Goal: Transaction & Acquisition: Purchase product/service

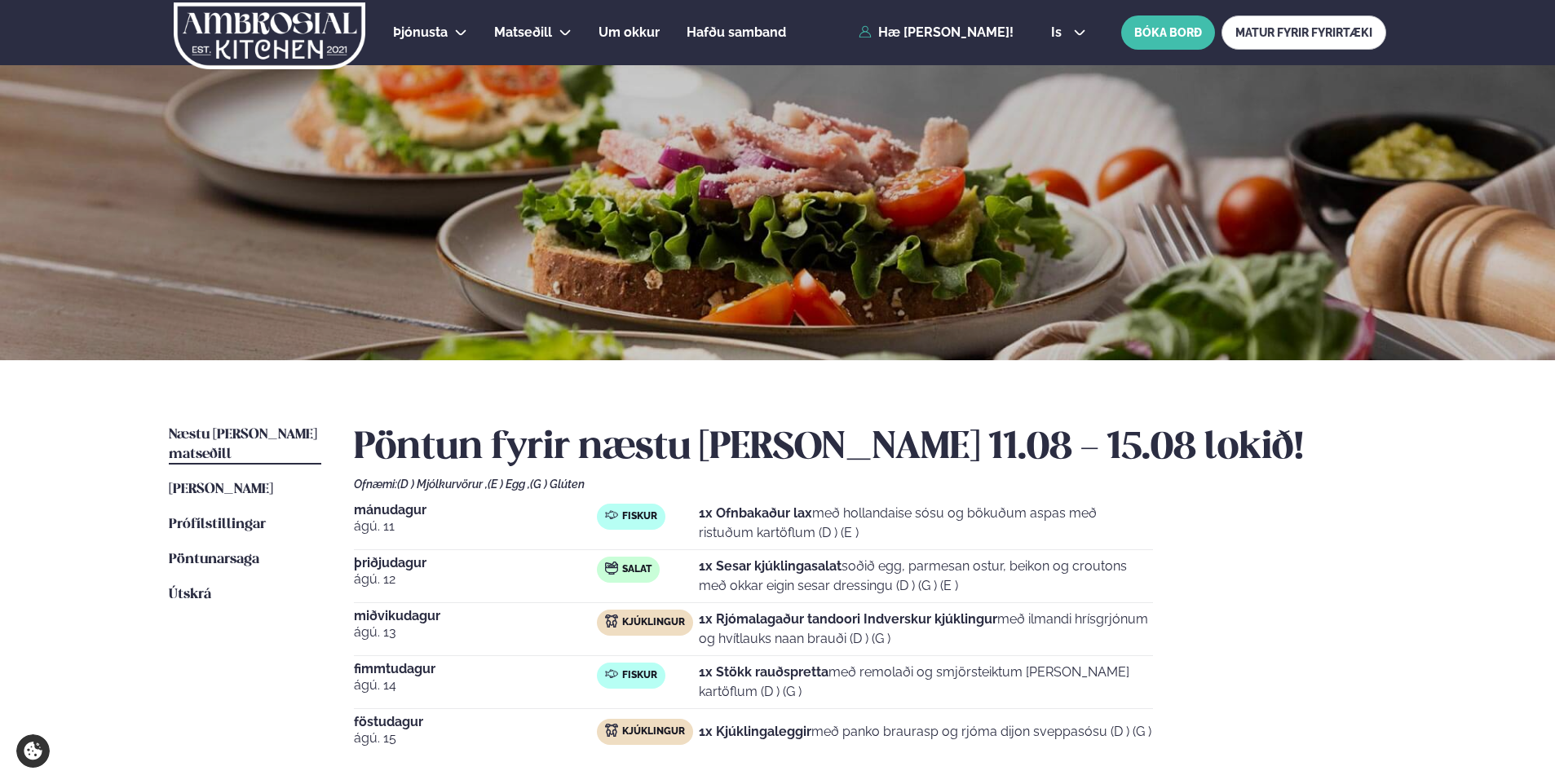
scroll to position [261, 0]
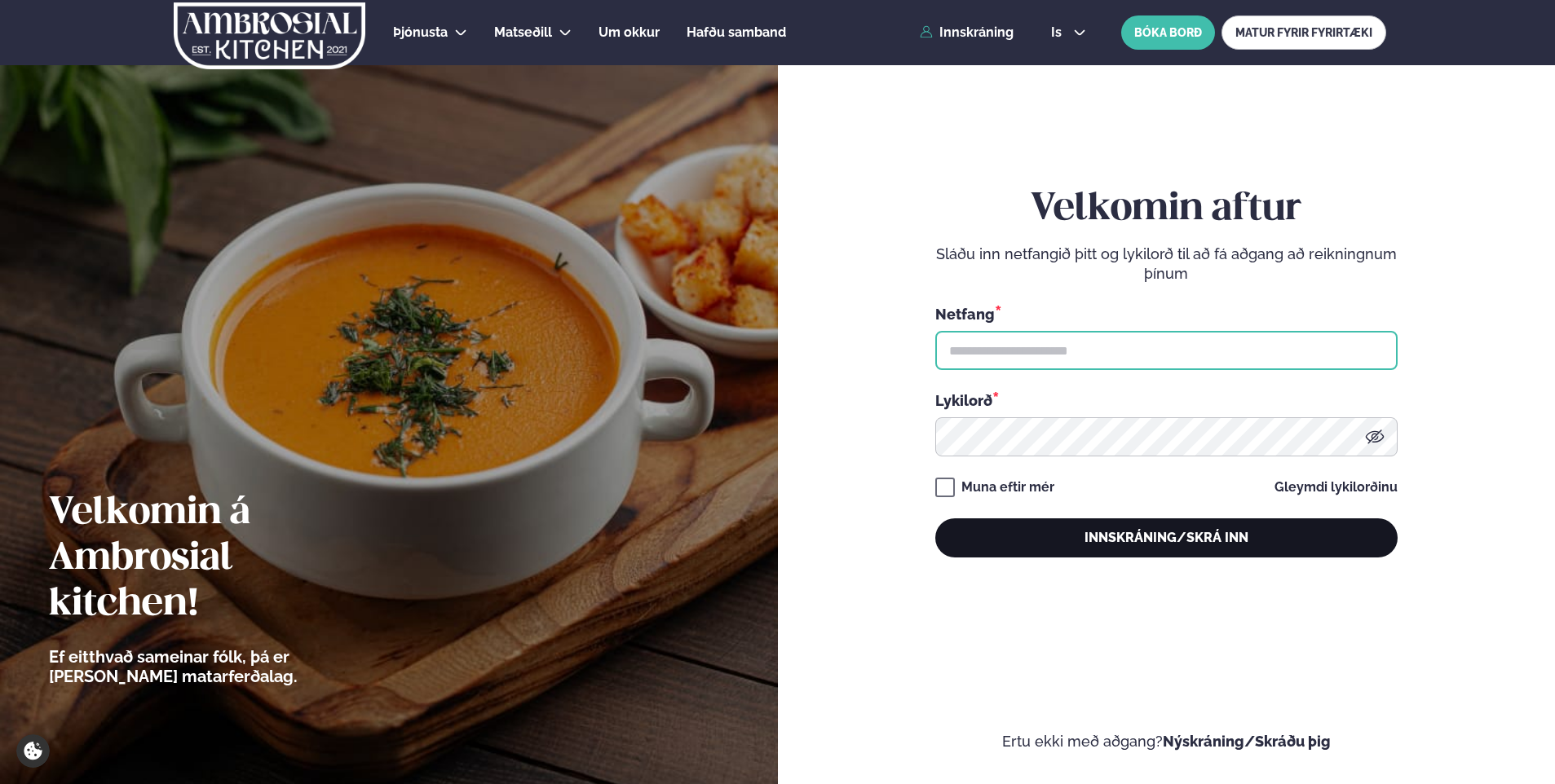
type input "**********"
click at [1082, 535] on button "Innskráning/Skrá inn" at bounding box center [1167, 537] width 463 height 39
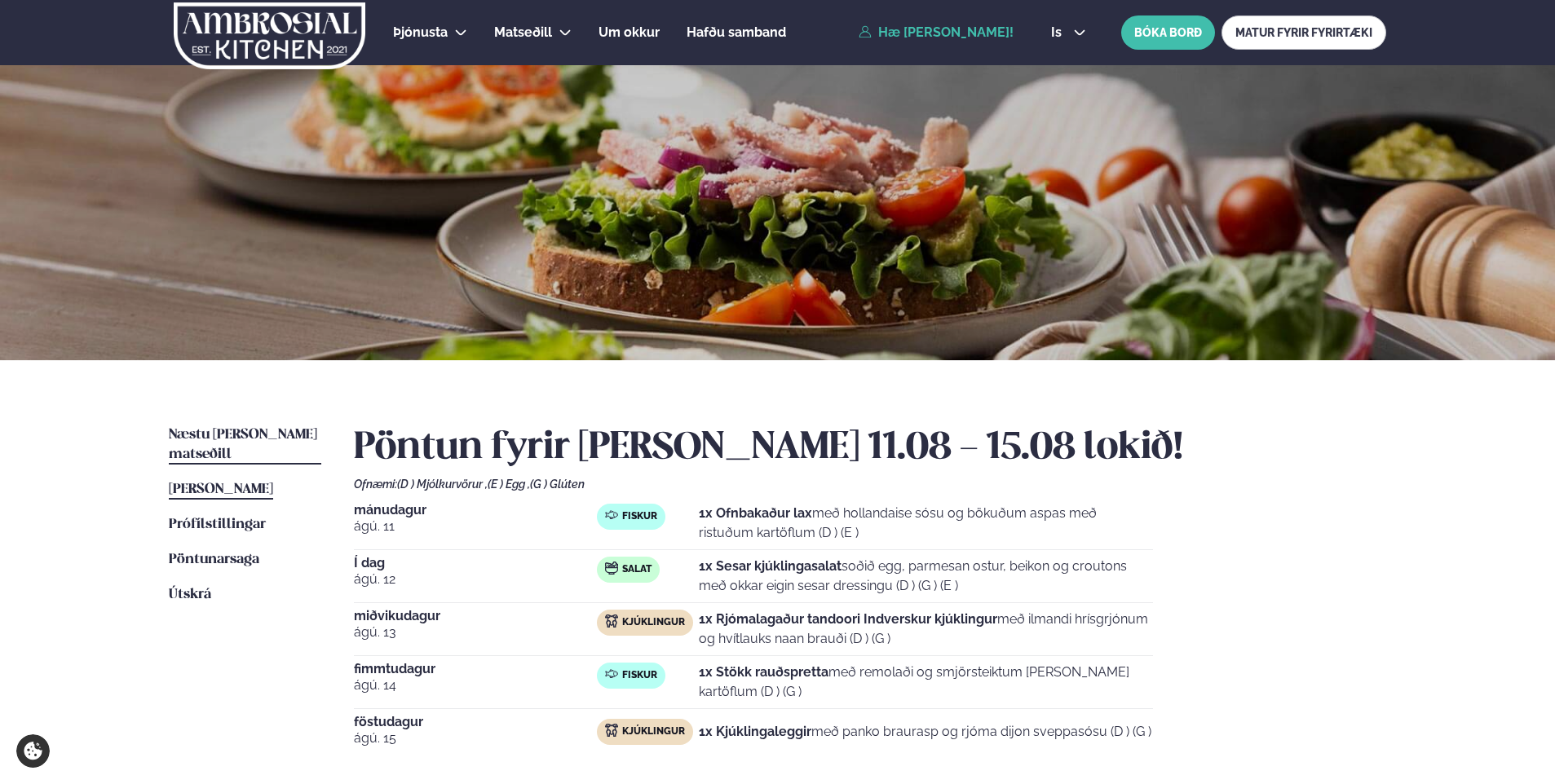
click at [229, 429] on span "Næstu [PERSON_NAME] matseðill" at bounding box center [242, 445] width 148 height 34
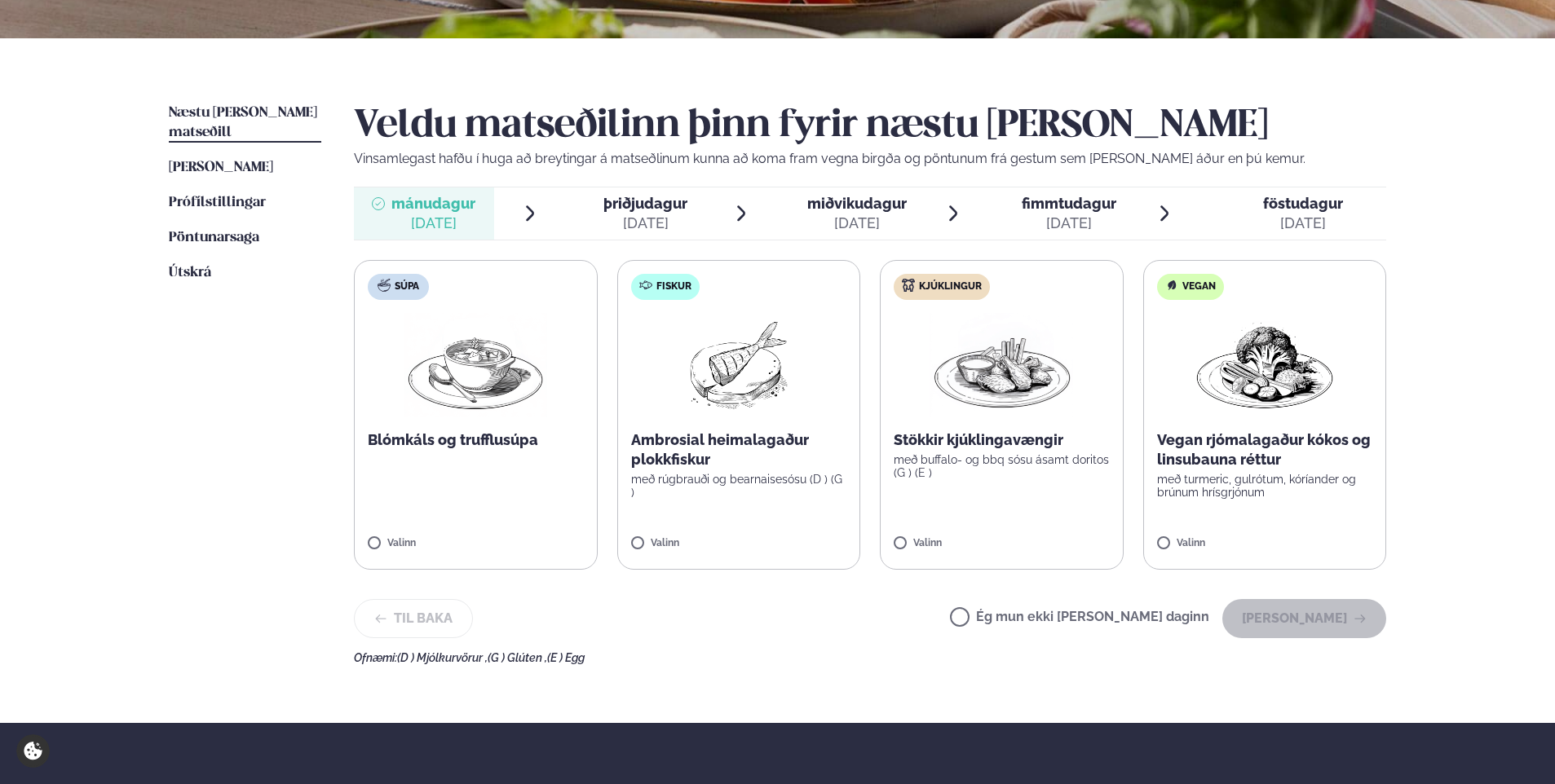
scroll to position [326, 0]
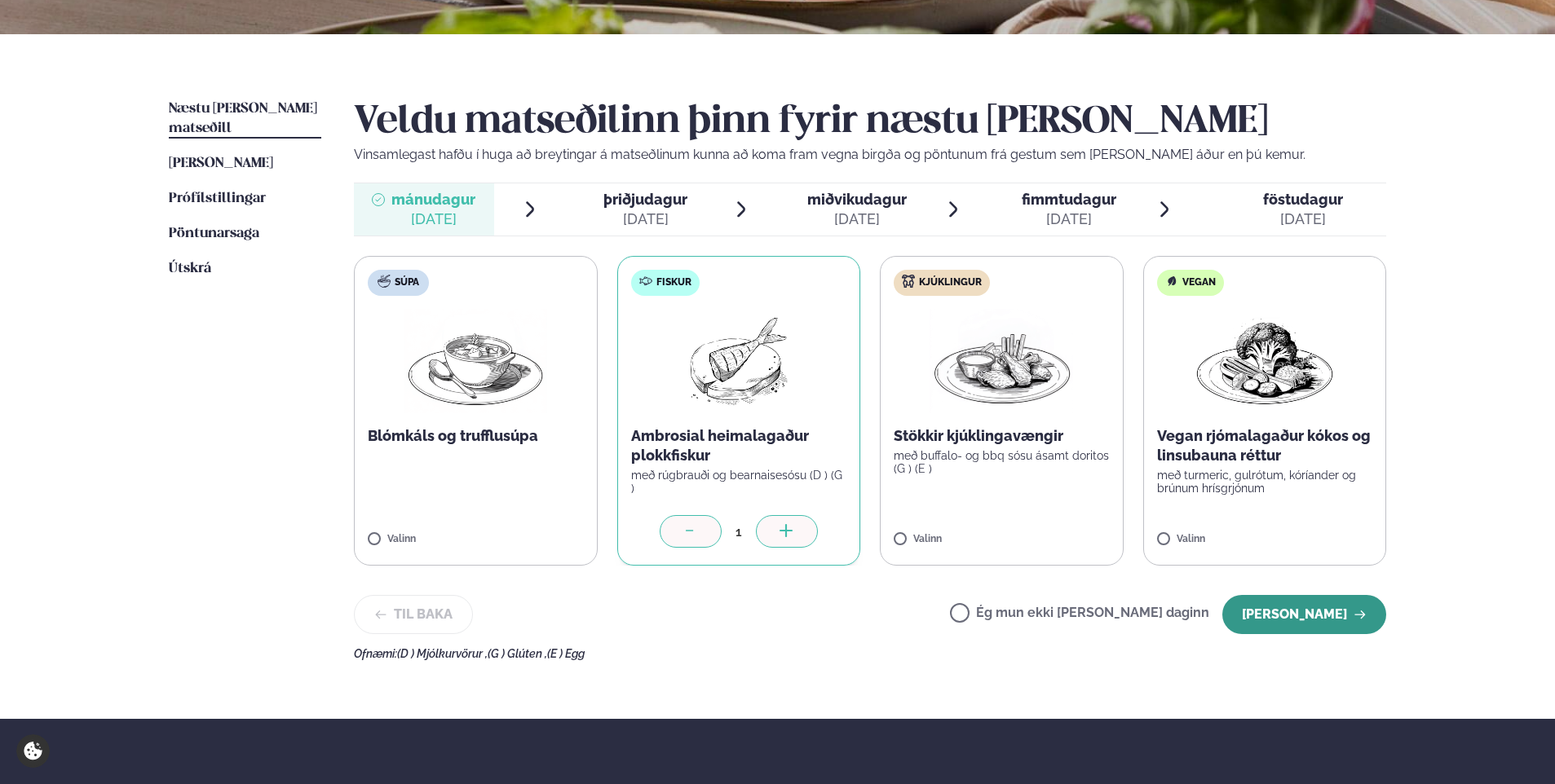
click at [1333, 604] on button "[PERSON_NAME]" at bounding box center [1304, 613] width 164 height 39
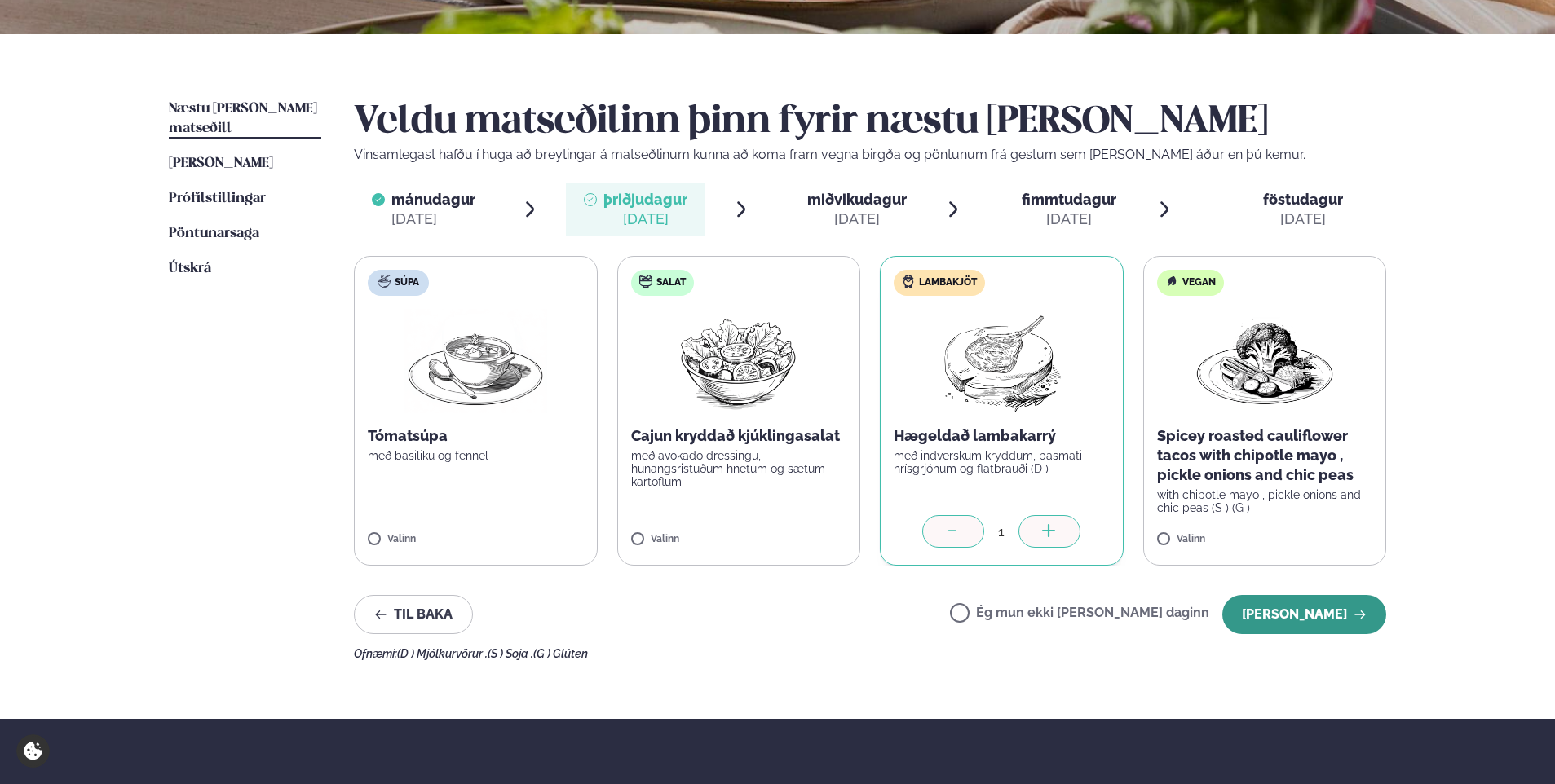
click at [1339, 612] on button "[PERSON_NAME]" at bounding box center [1304, 613] width 164 height 39
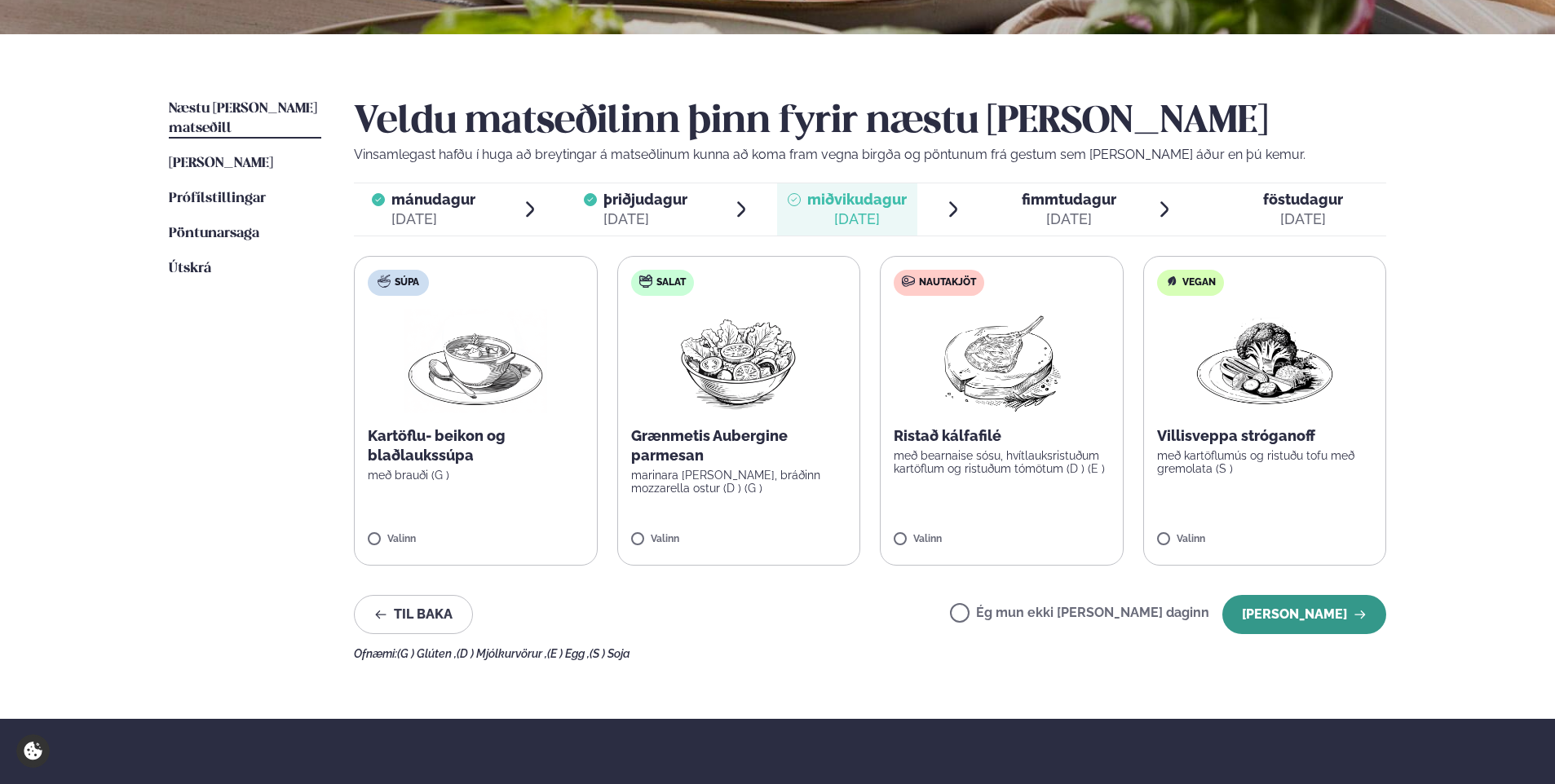
click at [1302, 618] on button "[PERSON_NAME]" at bounding box center [1304, 613] width 164 height 39
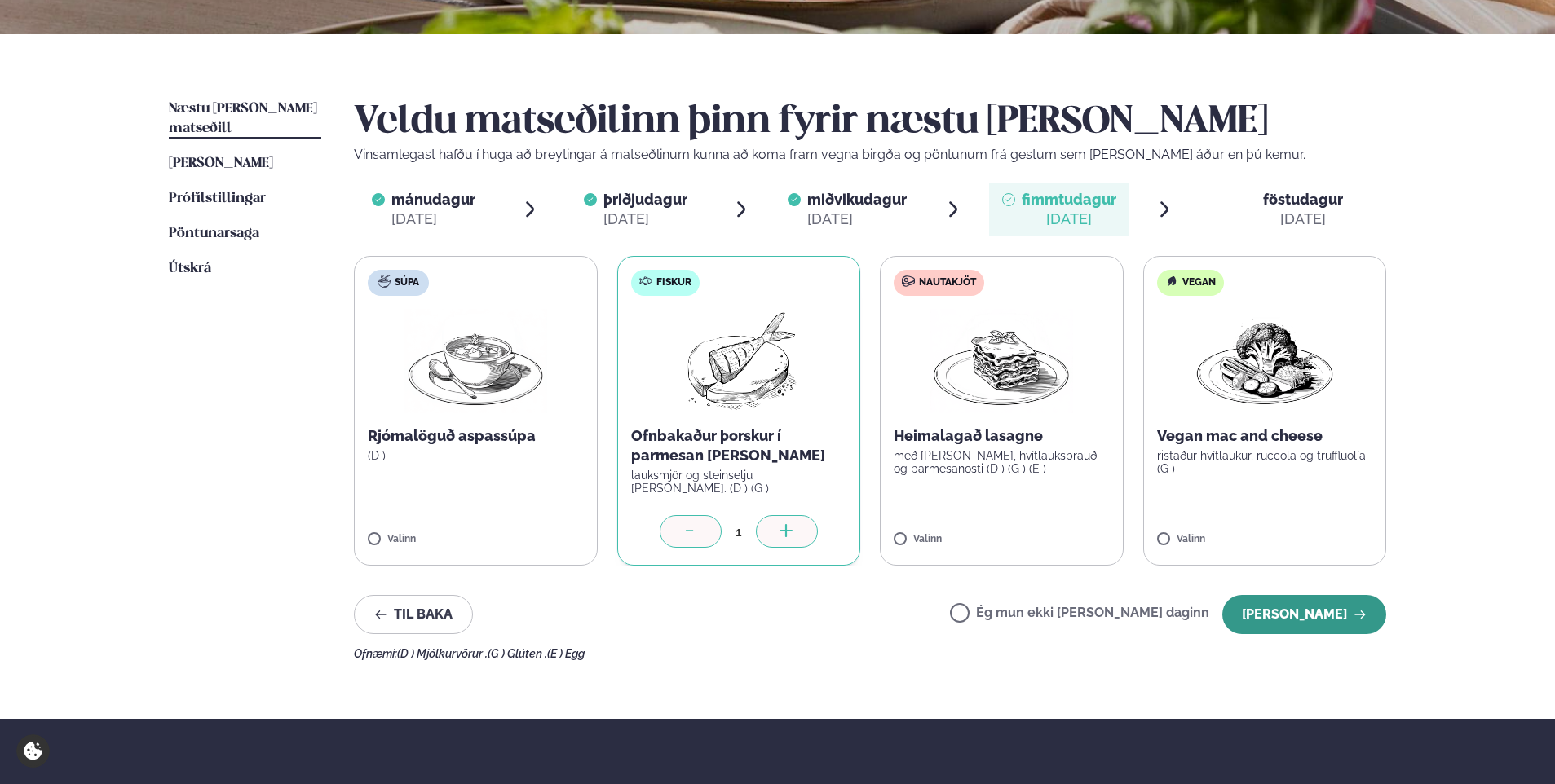
click at [1283, 600] on button "[PERSON_NAME]" at bounding box center [1304, 613] width 164 height 39
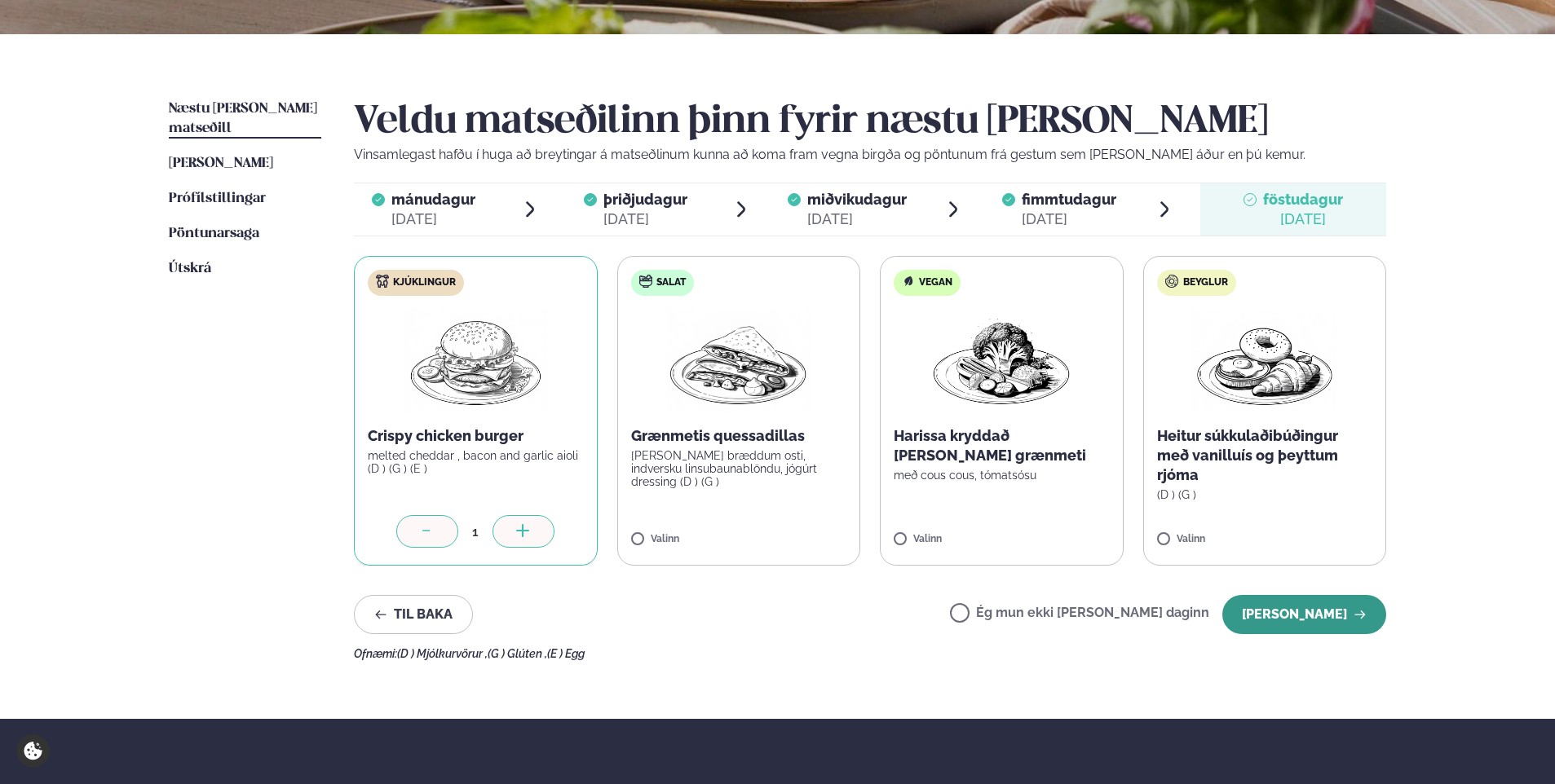
click at [1261, 612] on button "[PERSON_NAME]" at bounding box center [1304, 613] width 164 height 39
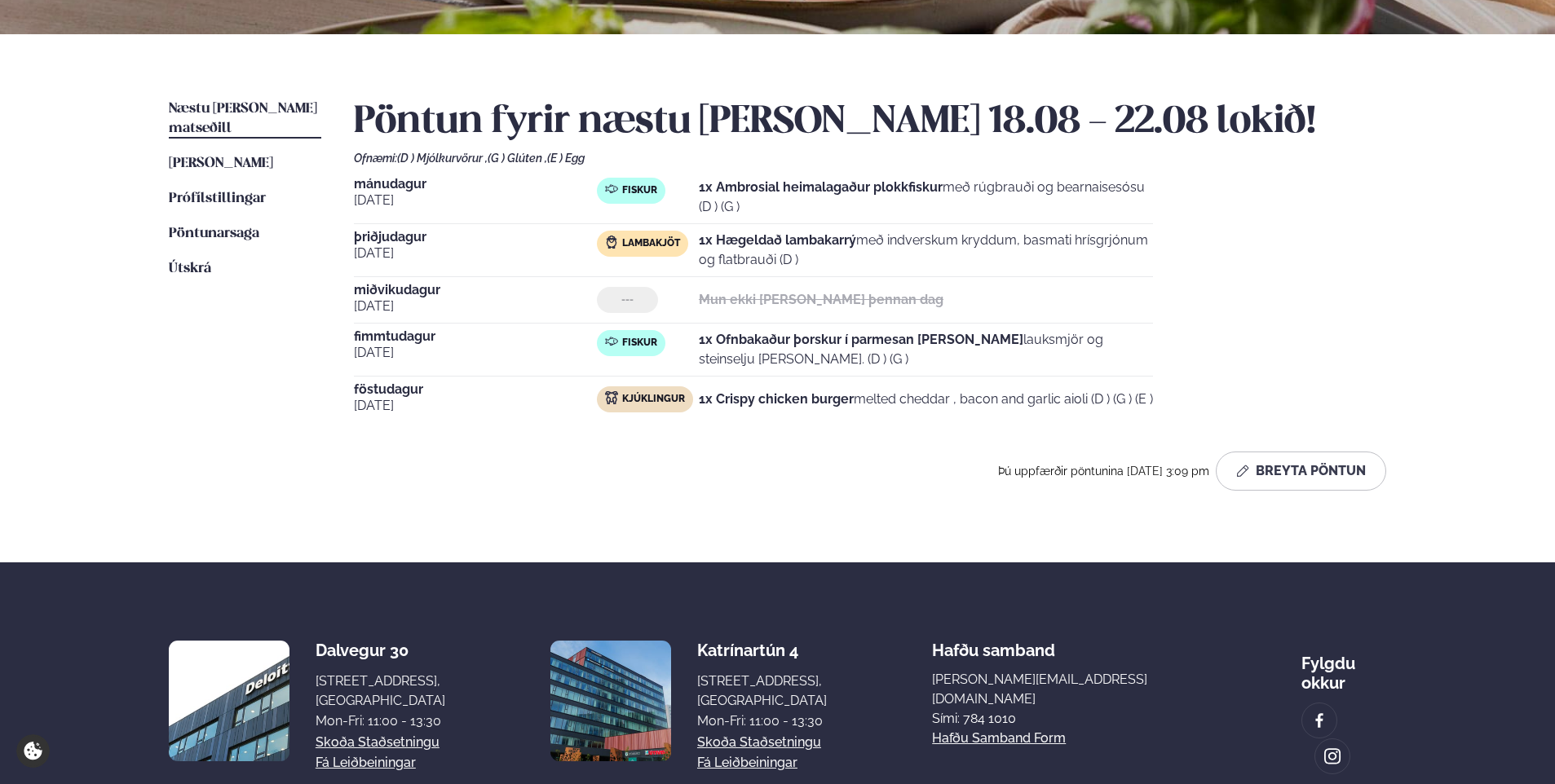
click at [236, 104] on span "Næstu [PERSON_NAME] matseðill" at bounding box center [242, 119] width 148 height 34
click at [238, 103] on span "Næstu [PERSON_NAME] matseðill" at bounding box center [242, 119] width 148 height 34
click at [1299, 472] on button "Breyta Pöntun" at bounding box center [1301, 470] width 171 height 39
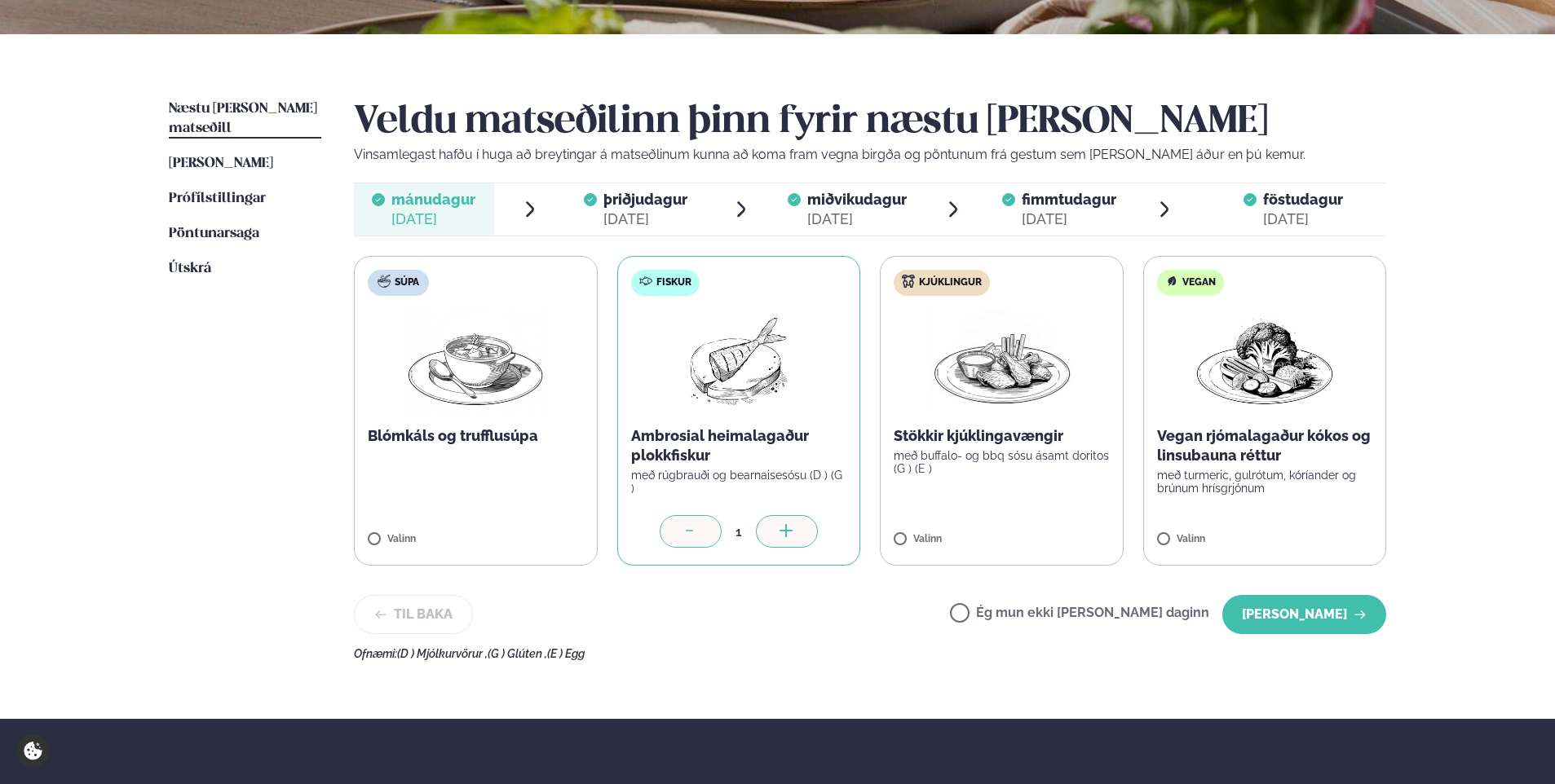
click at [871, 194] on span "miðvikudagur" at bounding box center [857, 198] width 99 height 17
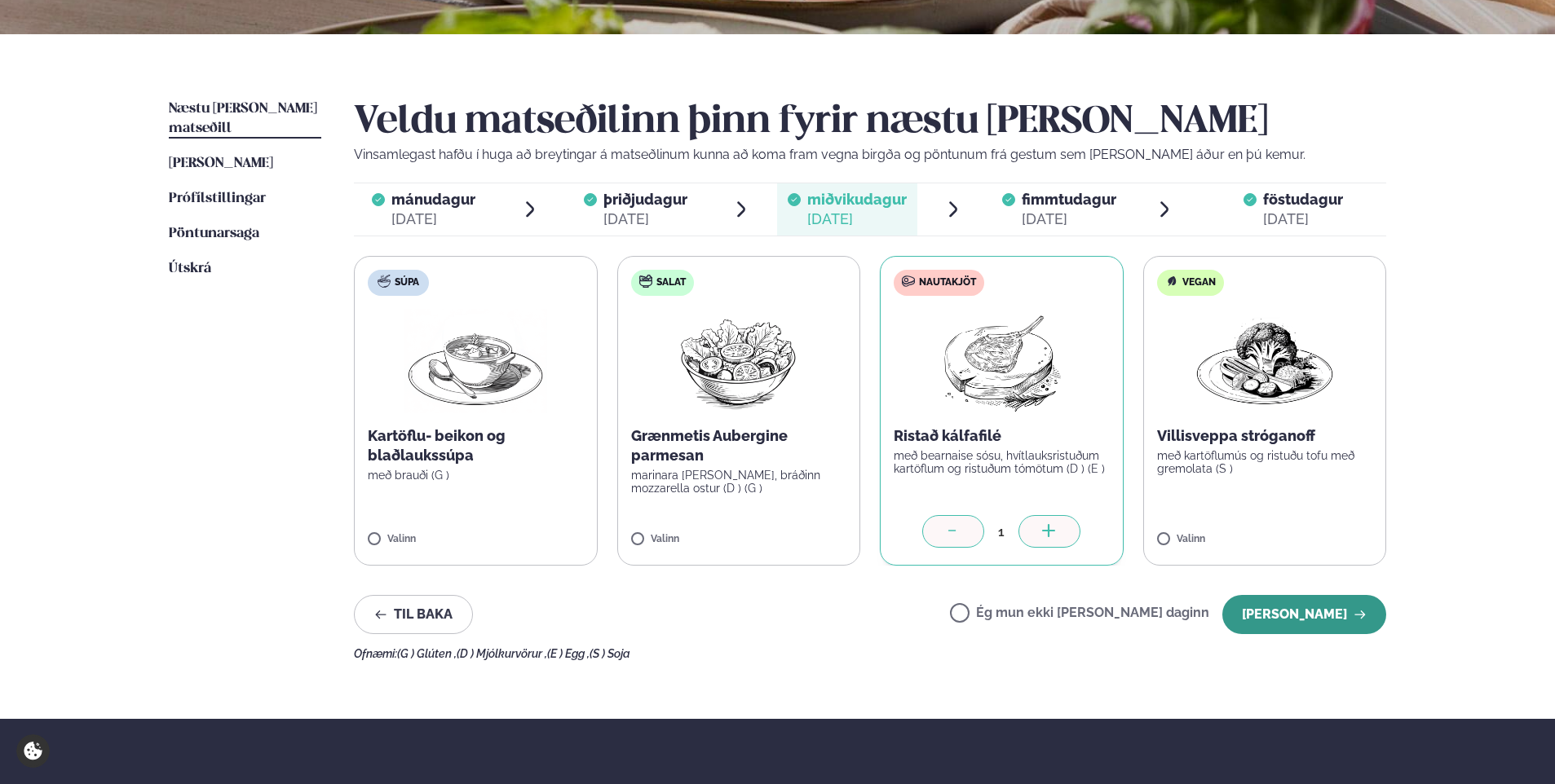
click at [1291, 612] on button "[PERSON_NAME]" at bounding box center [1304, 613] width 164 height 39
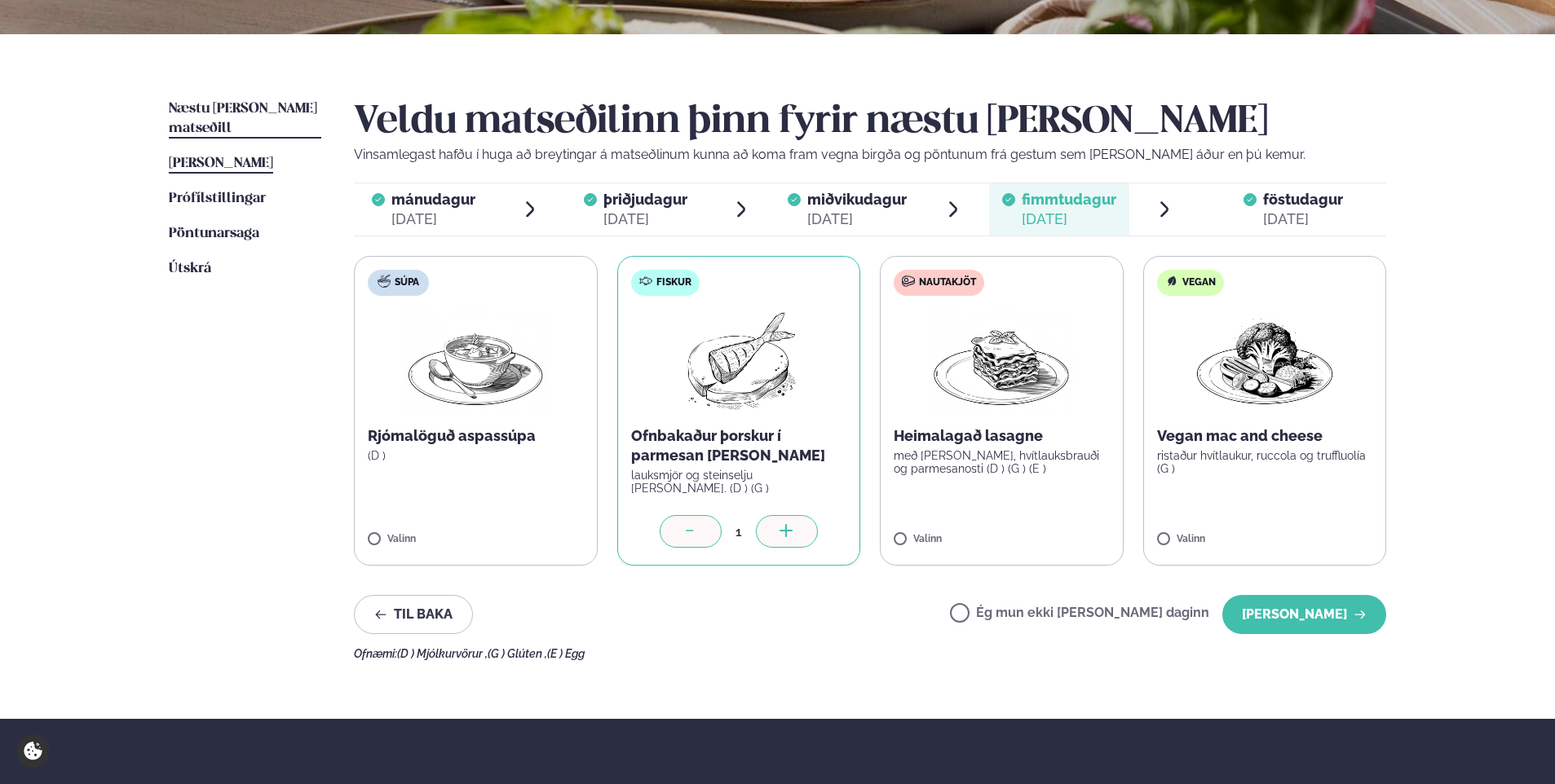
click at [218, 157] on span "[PERSON_NAME]" at bounding box center [220, 164] width 104 height 14
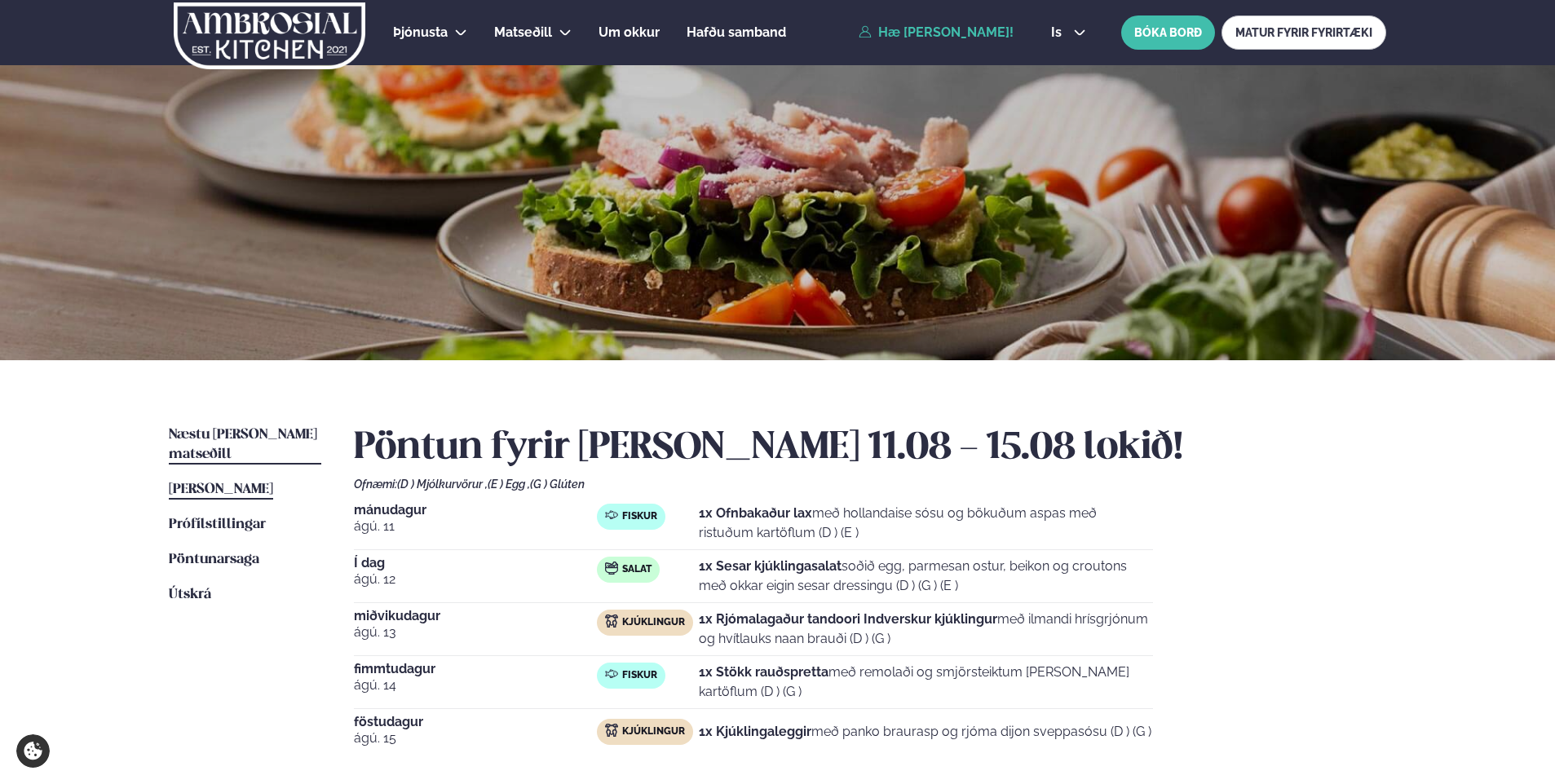
click at [221, 432] on span "Næstu [PERSON_NAME] matseðill" at bounding box center [242, 445] width 148 height 34
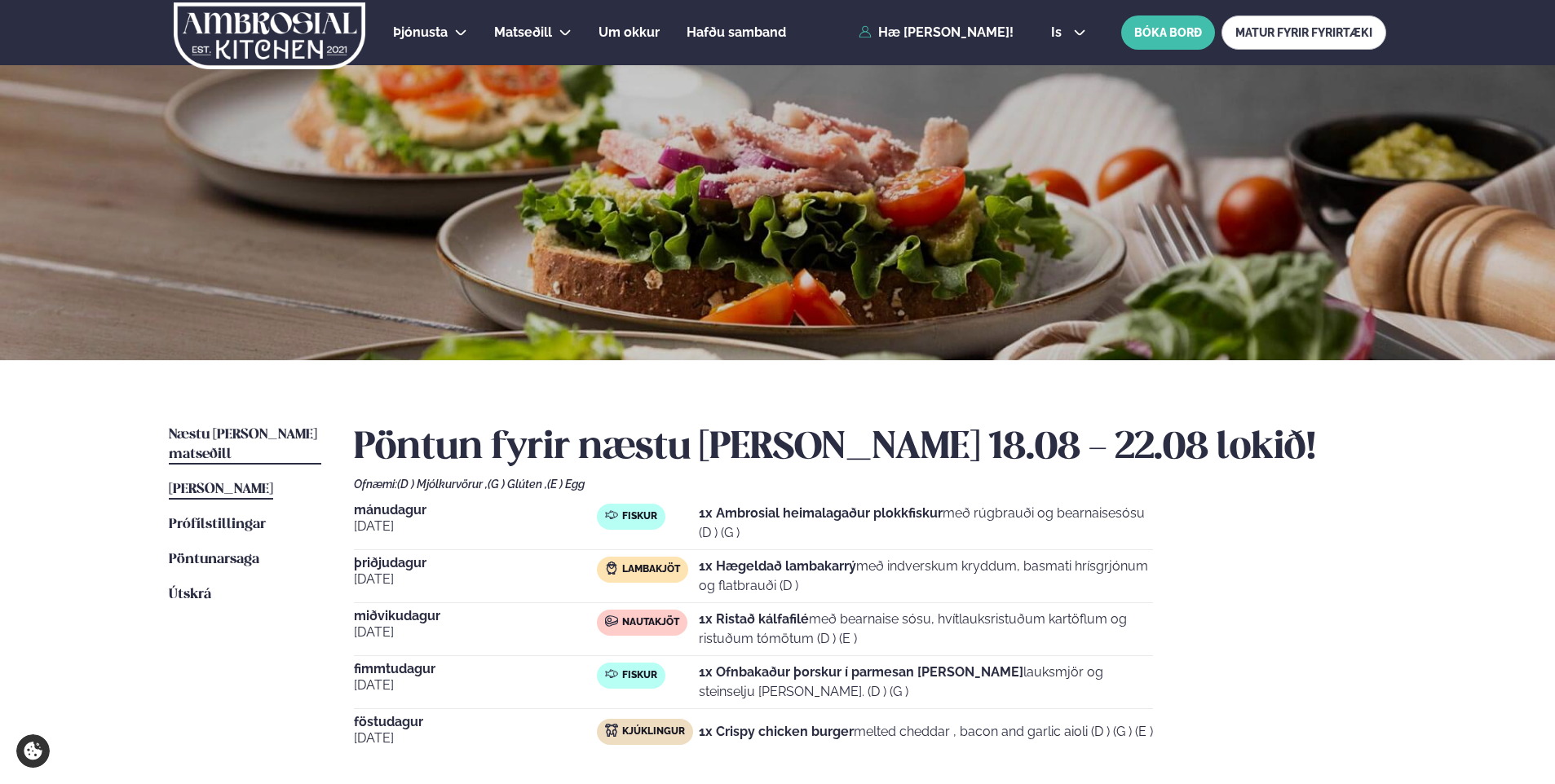
click at [264, 482] on span "[PERSON_NAME]" at bounding box center [220, 489] width 104 height 14
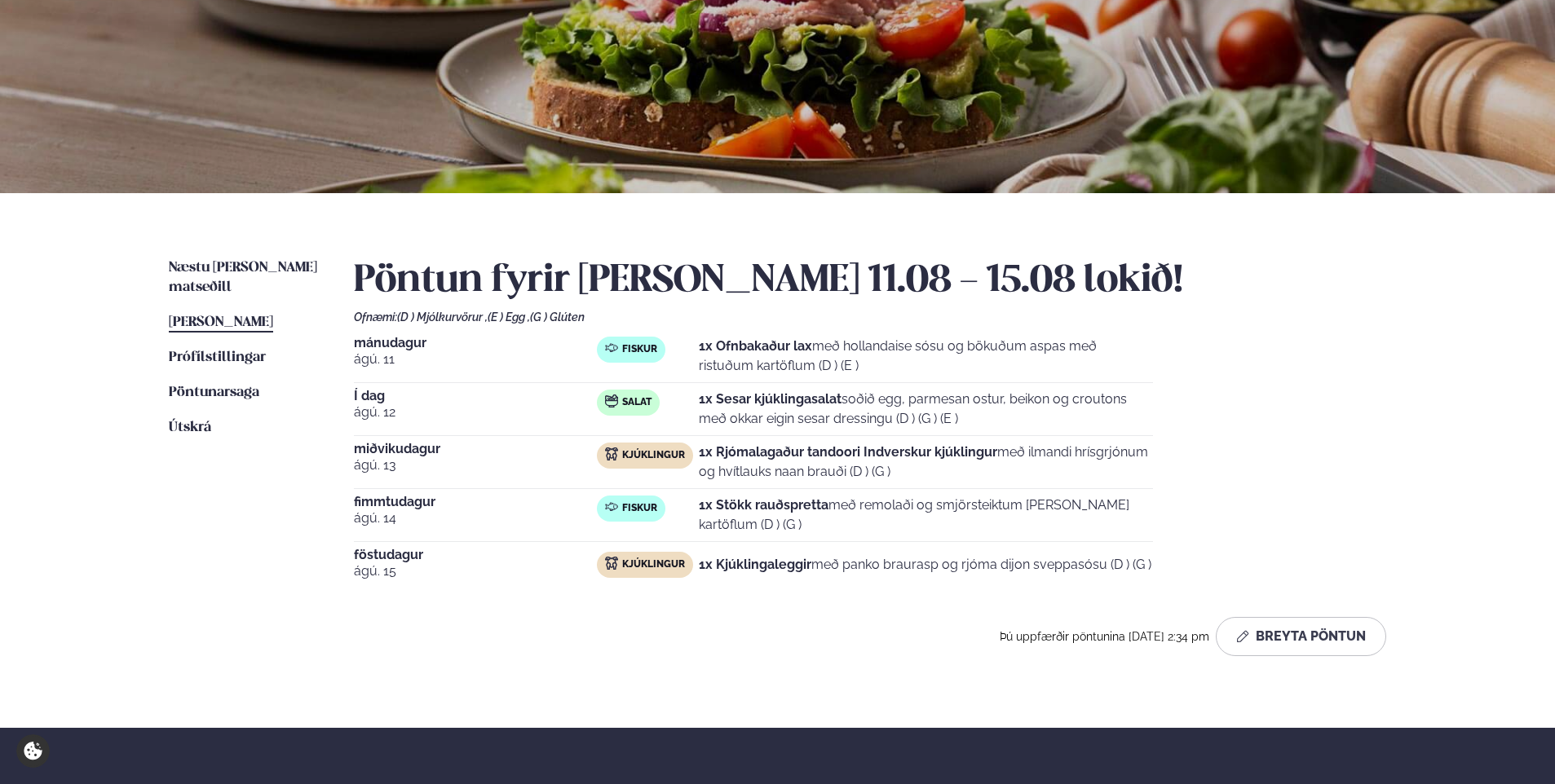
scroll to position [200, 0]
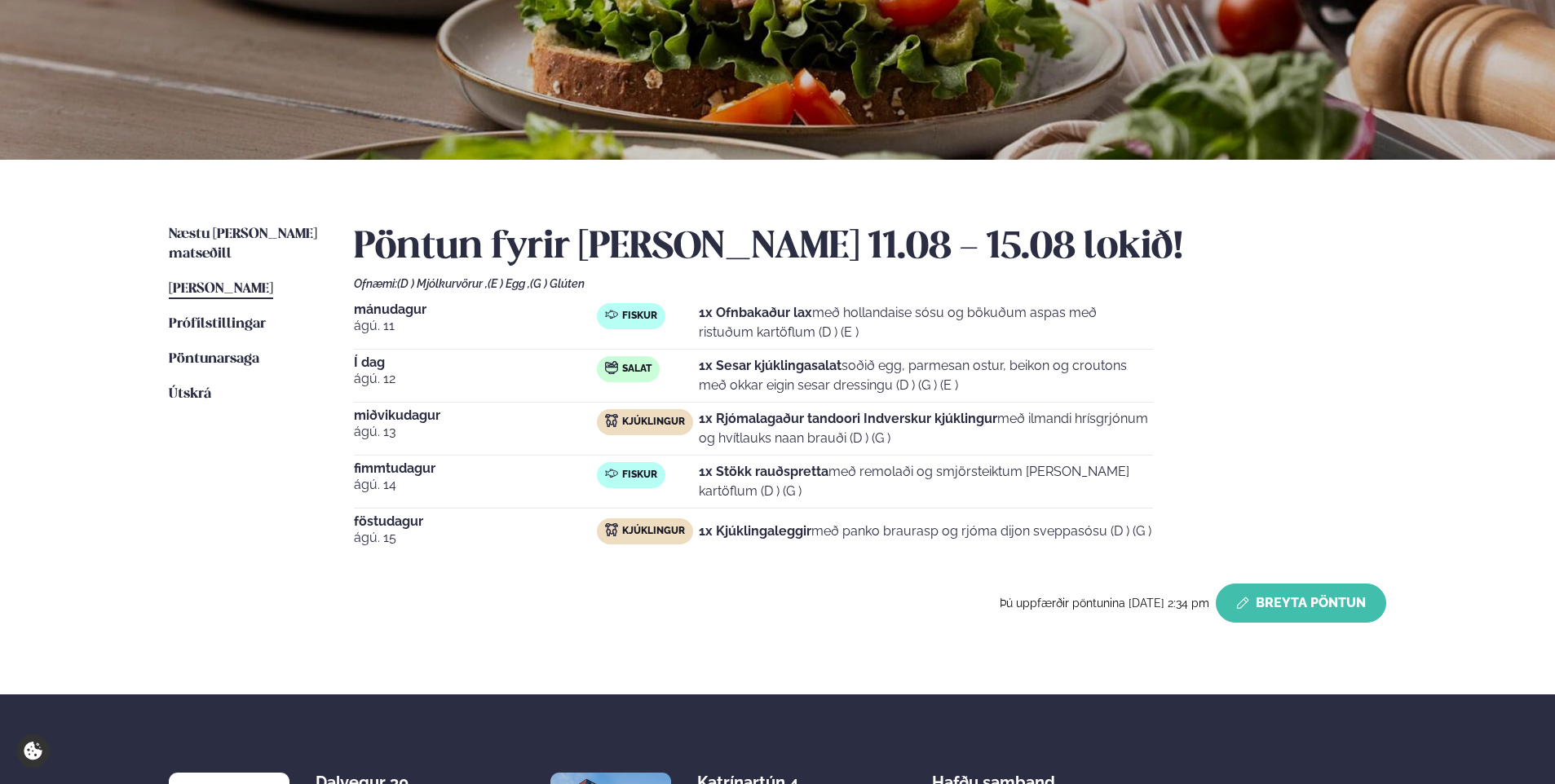
click at [1331, 596] on button "Breyta Pöntun" at bounding box center [1301, 602] width 171 height 39
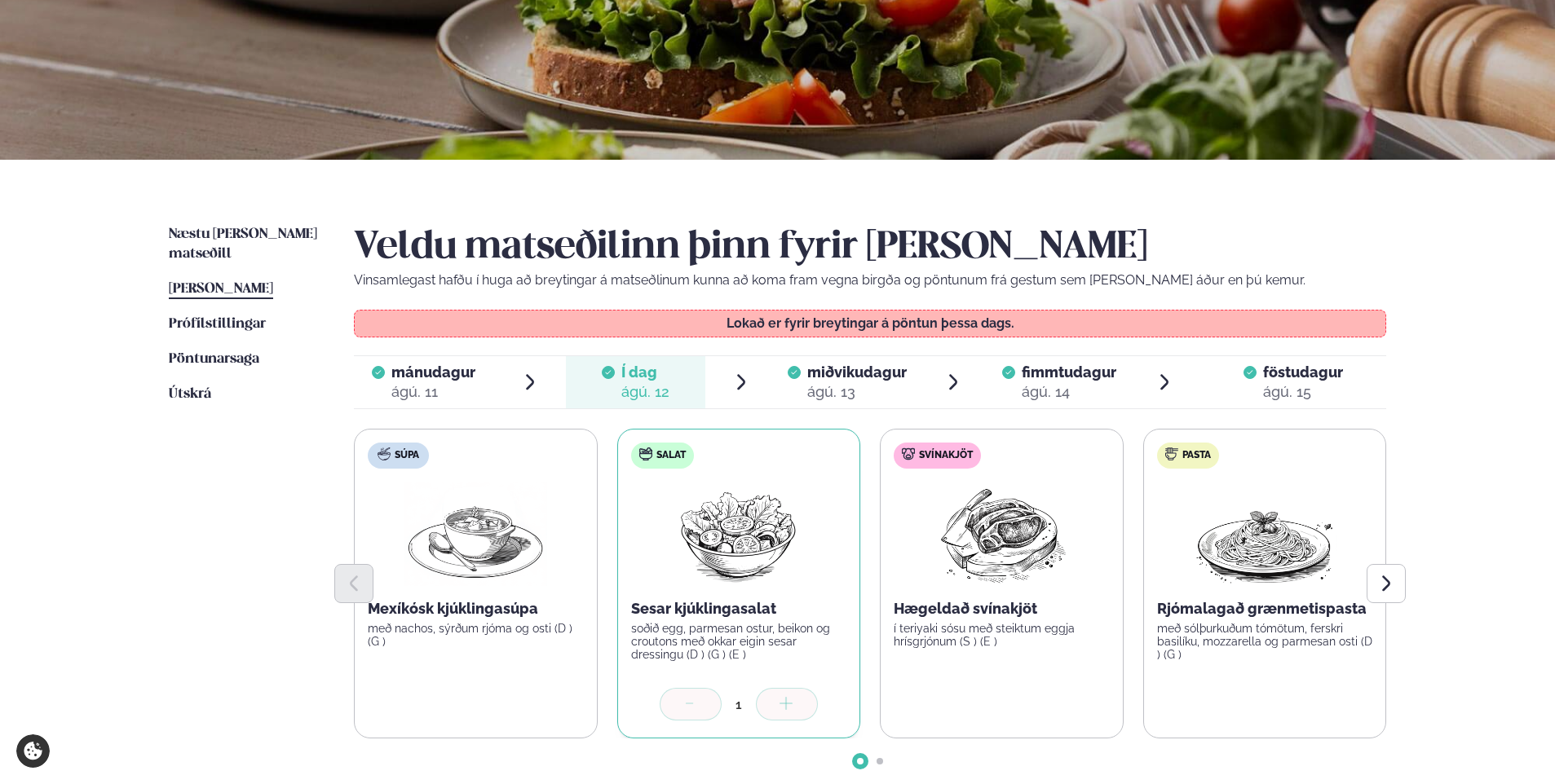
click at [1295, 389] on div "ágú. 15" at bounding box center [1303, 392] width 79 height 20
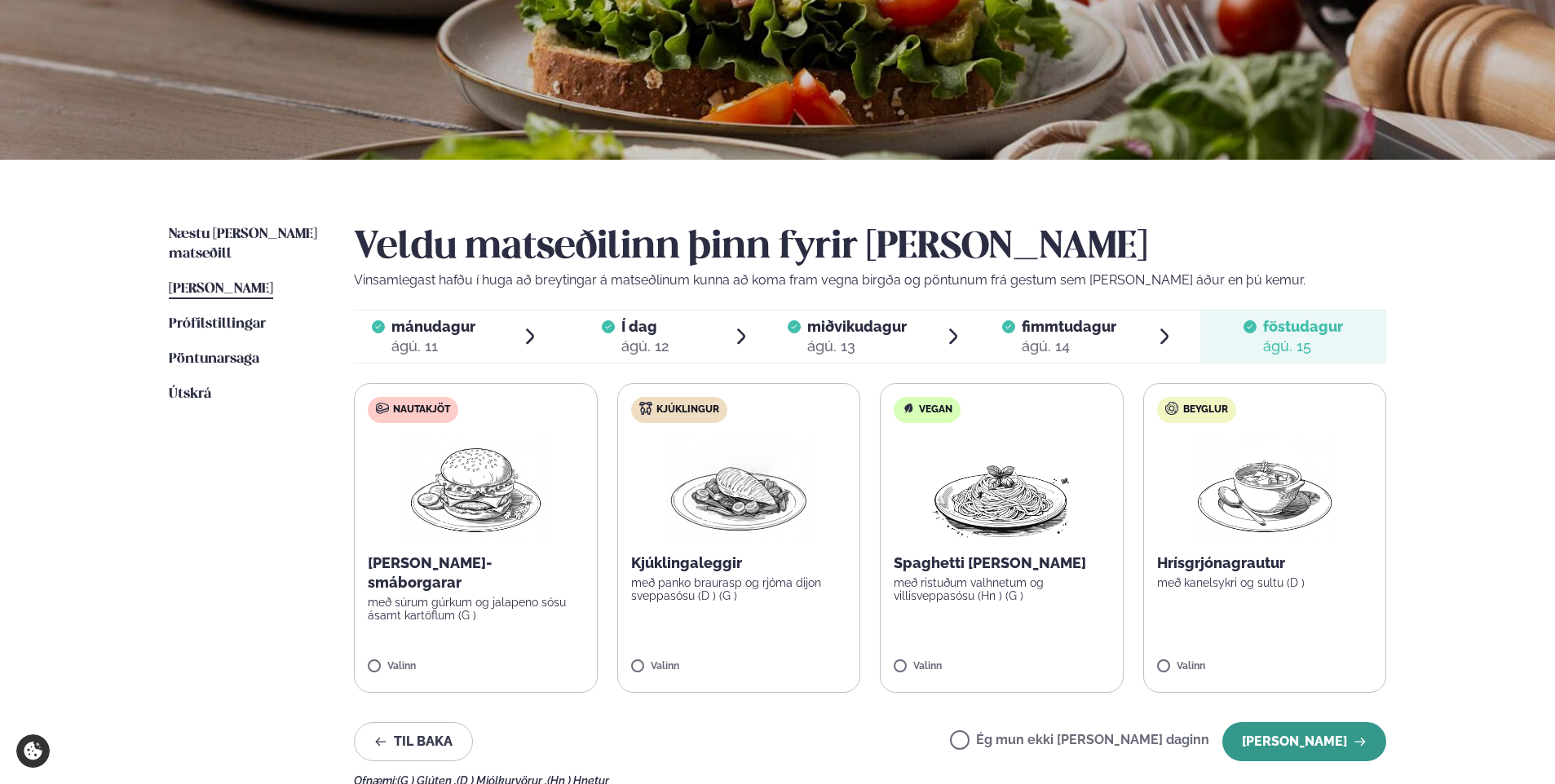
click at [1304, 744] on button "[PERSON_NAME]" at bounding box center [1304, 740] width 164 height 39
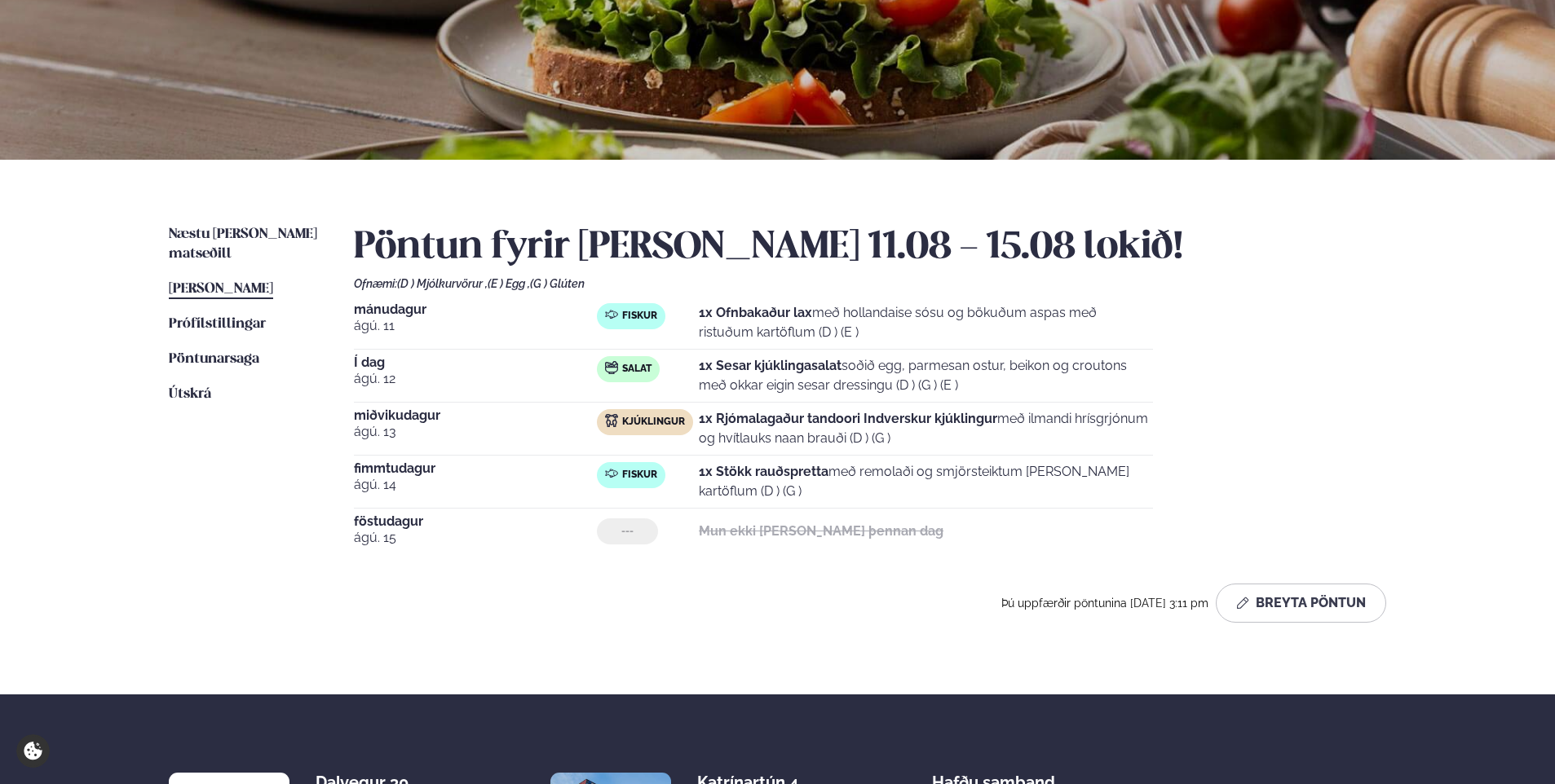
click at [236, 282] on span "[PERSON_NAME]" at bounding box center [220, 289] width 104 height 14
click at [239, 229] on span "Næstu [PERSON_NAME] matseðill" at bounding box center [242, 244] width 148 height 34
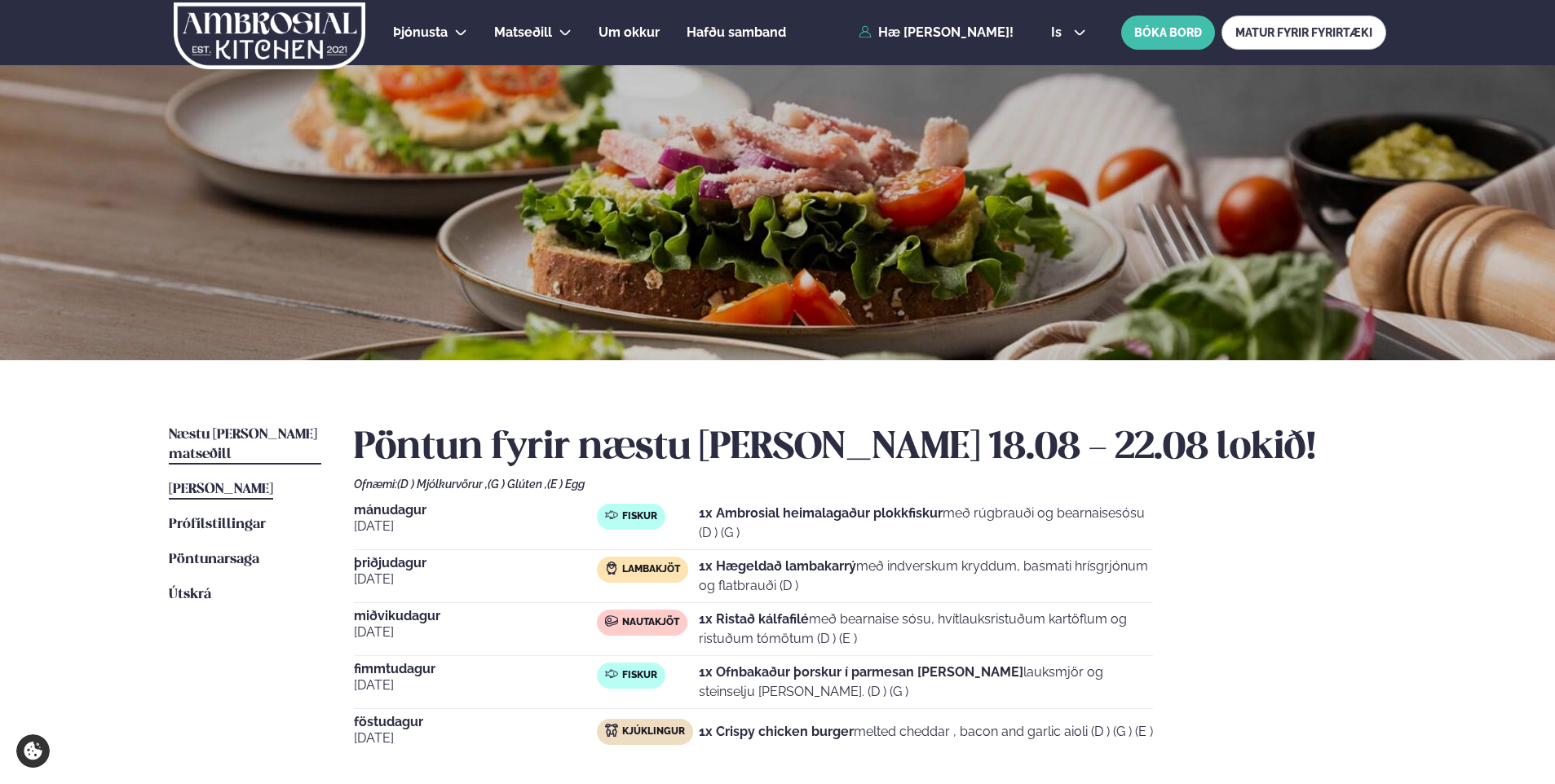
click at [229, 482] on span "[PERSON_NAME]" at bounding box center [220, 489] width 104 height 14
